Goal: Find specific page/section: Find specific page/section

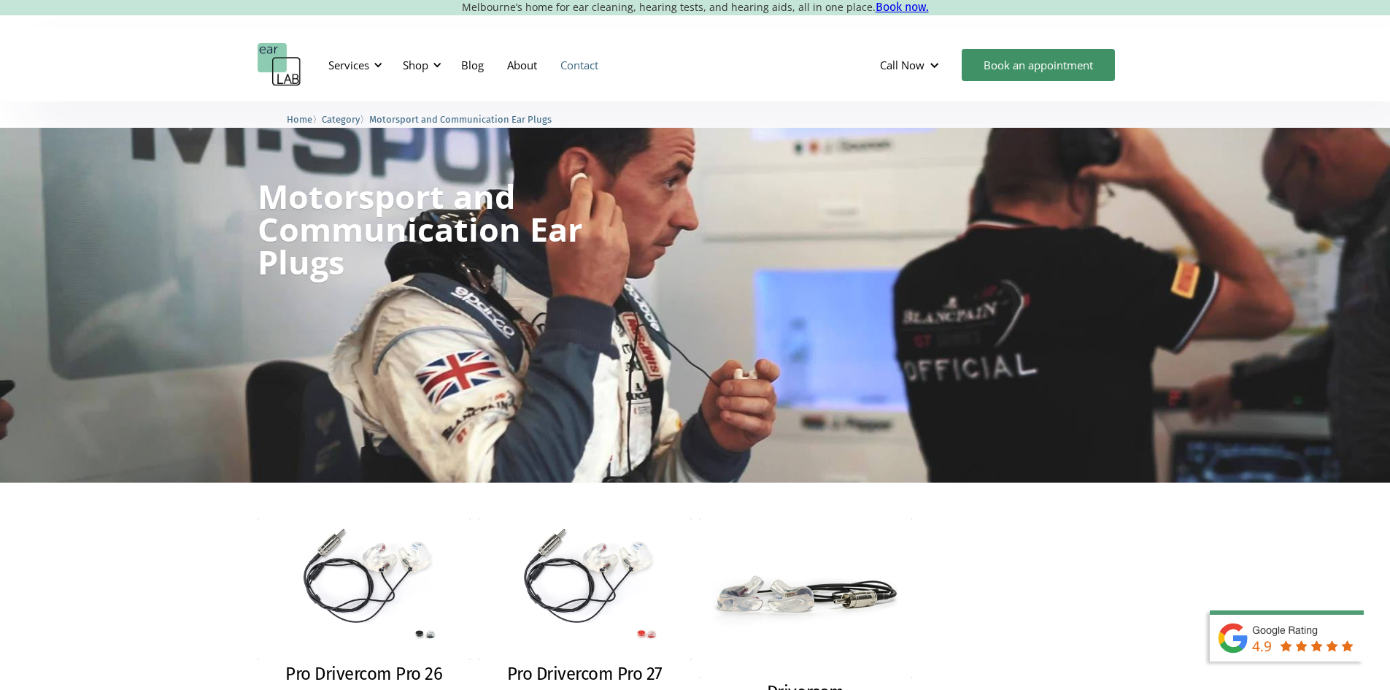
click at [582, 60] on link "Contact" at bounding box center [579, 65] width 61 height 42
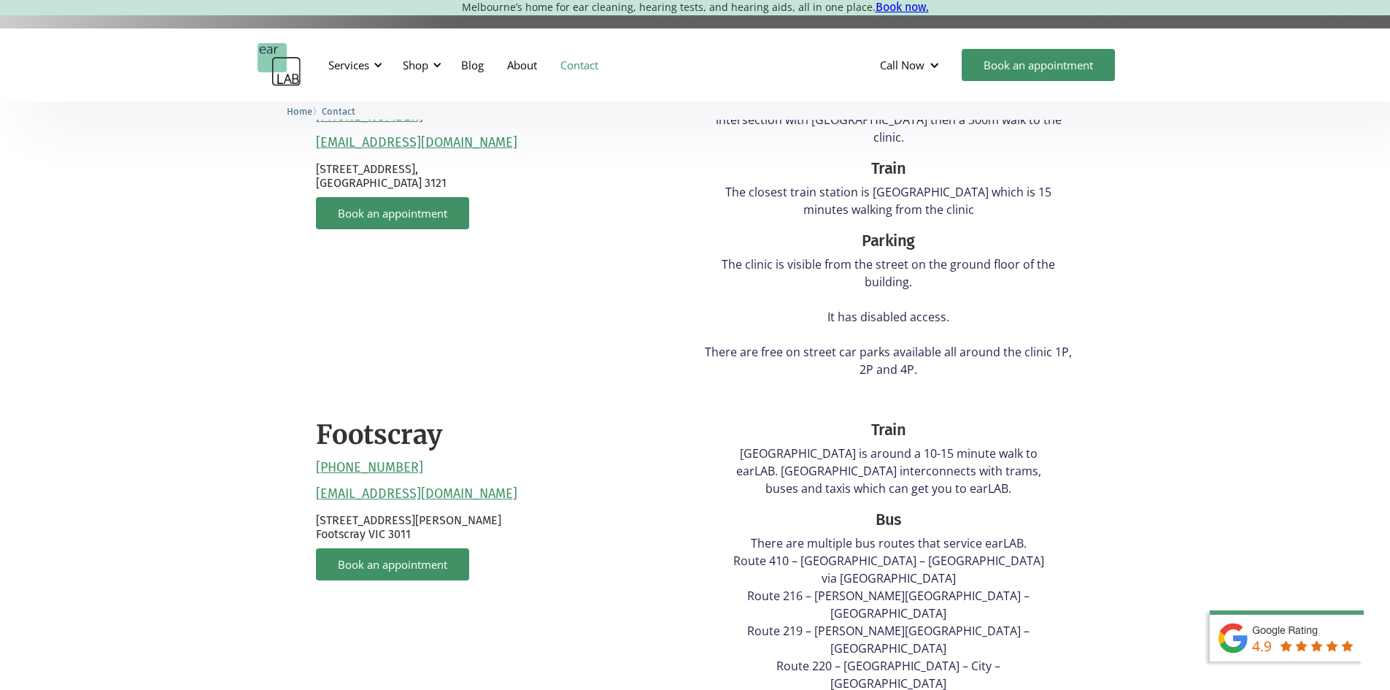
scroll to position [292, 0]
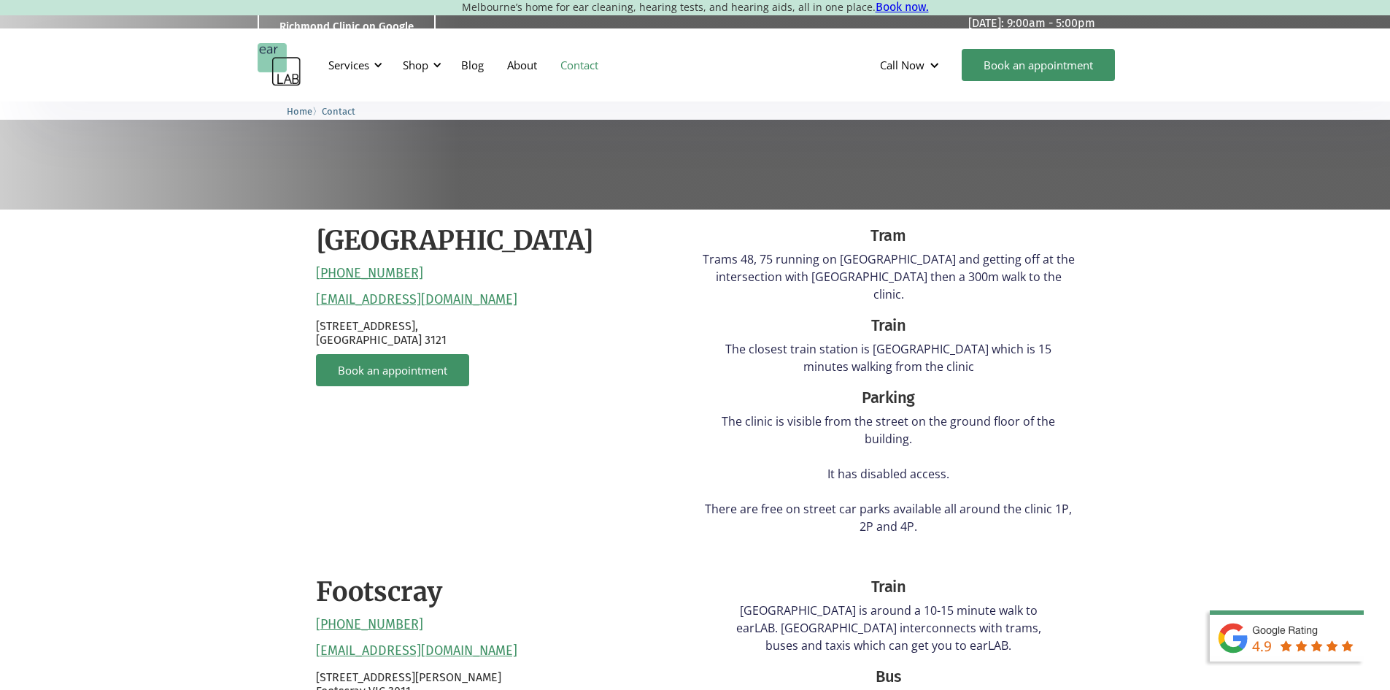
click at [15, 1] on p "Melbourne’s home for ear cleaning, hearing tests, and hearing aids, all in one …" at bounding box center [695, 7] width 1390 height 14
click at [541, 65] on link "About" at bounding box center [521, 65] width 53 height 42
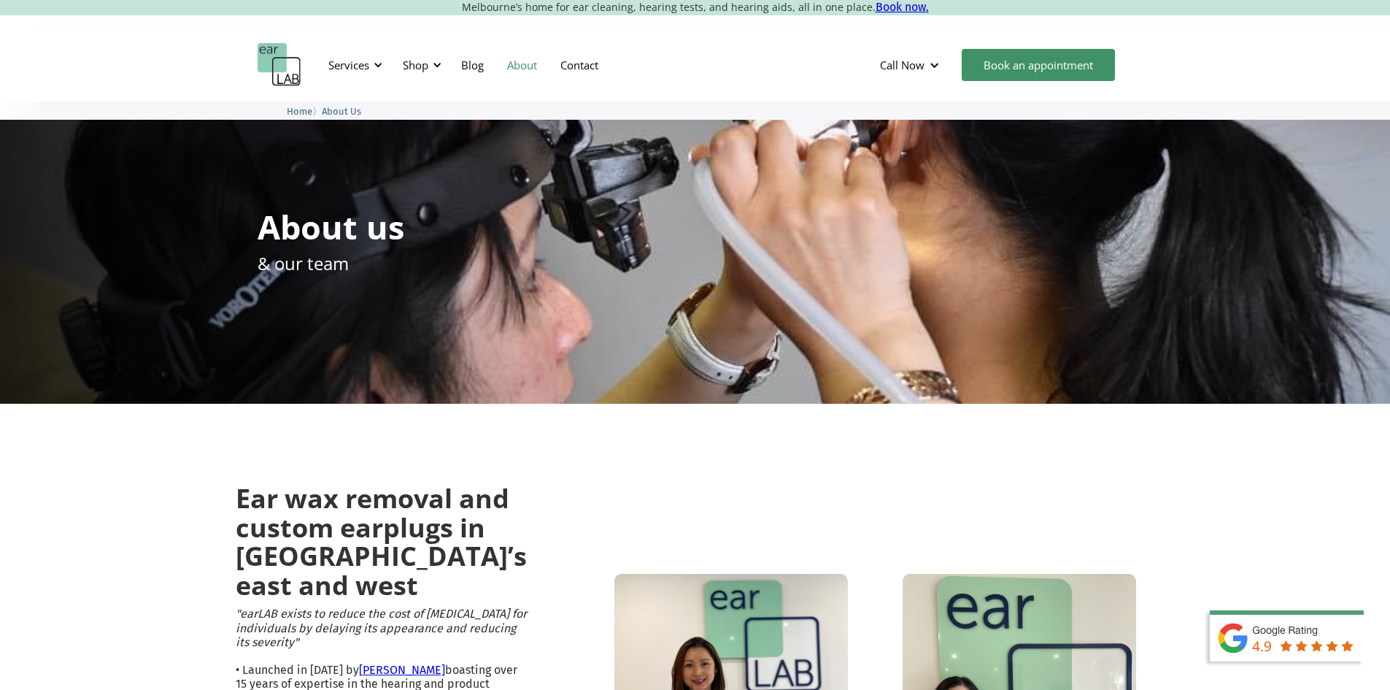
scroll to position [365, 0]
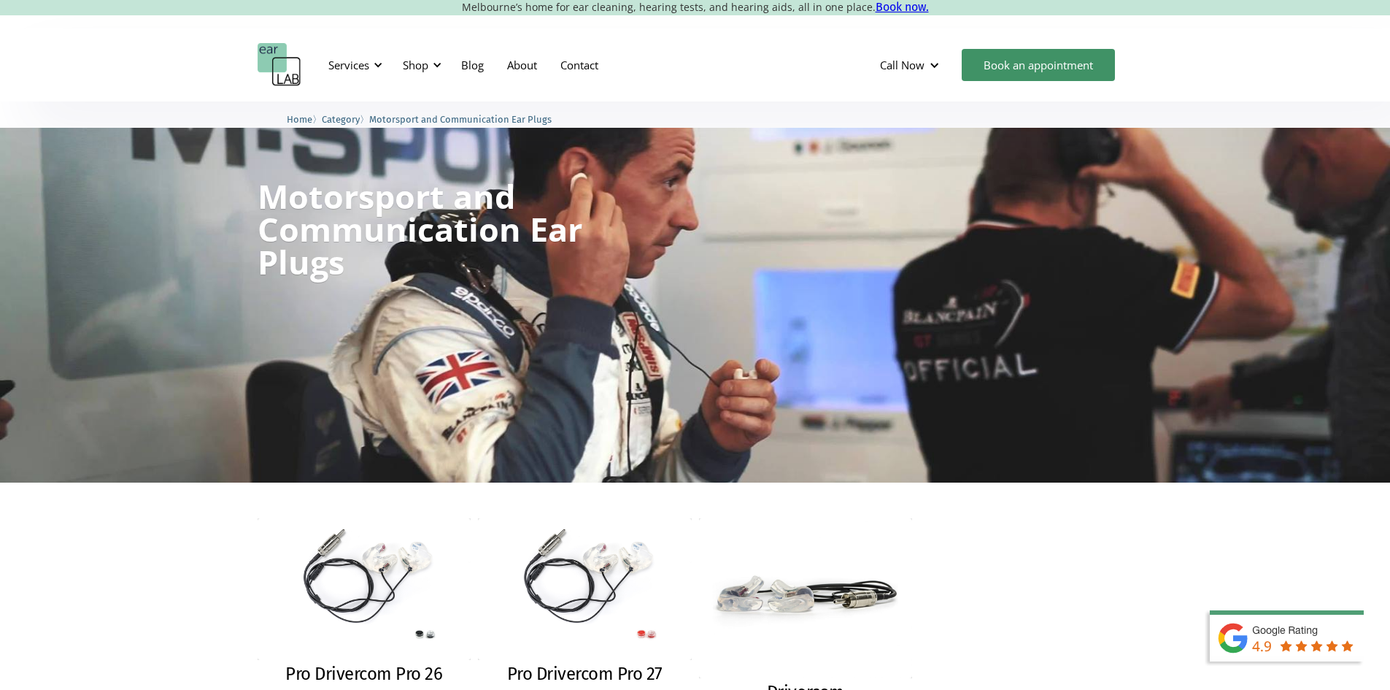
scroll to position [146, 0]
